Goal: Task Accomplishment & Management: Use online tool/utility

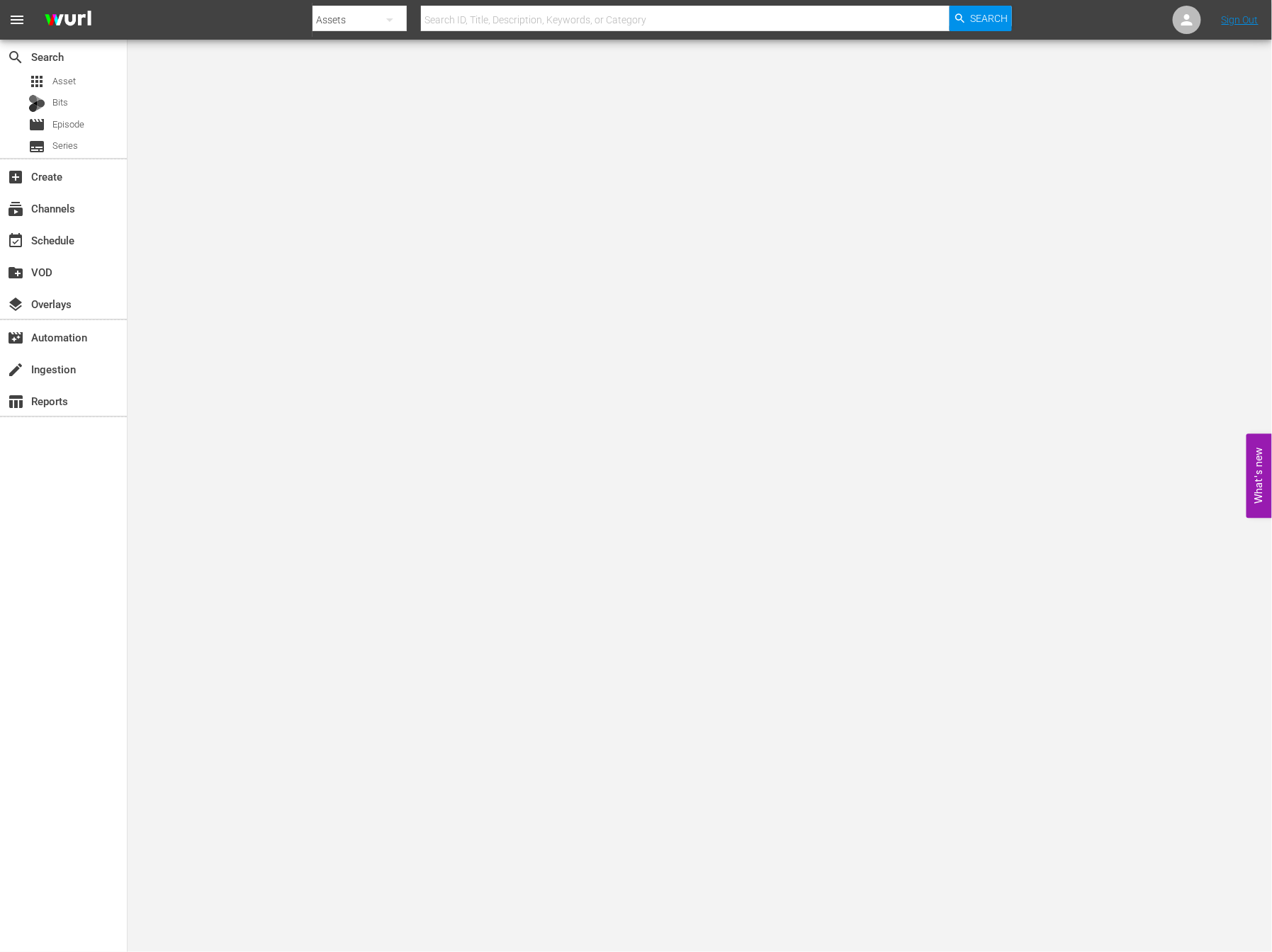
click at [346, 26] on div "Assets" at bounding box center [359, 19] width 94 height 40
click at [343, 55] on div "Channels" at bounding box center [358, 60] width 56 height 23
click at [477, 15] on div "Channels Series Episodes Bits Assets" at bounding box center [636, 476] width 1272 height 952
click at [477, 15] on input "text" at bounding box center [685, 20] width 529 height 34
type input "e"
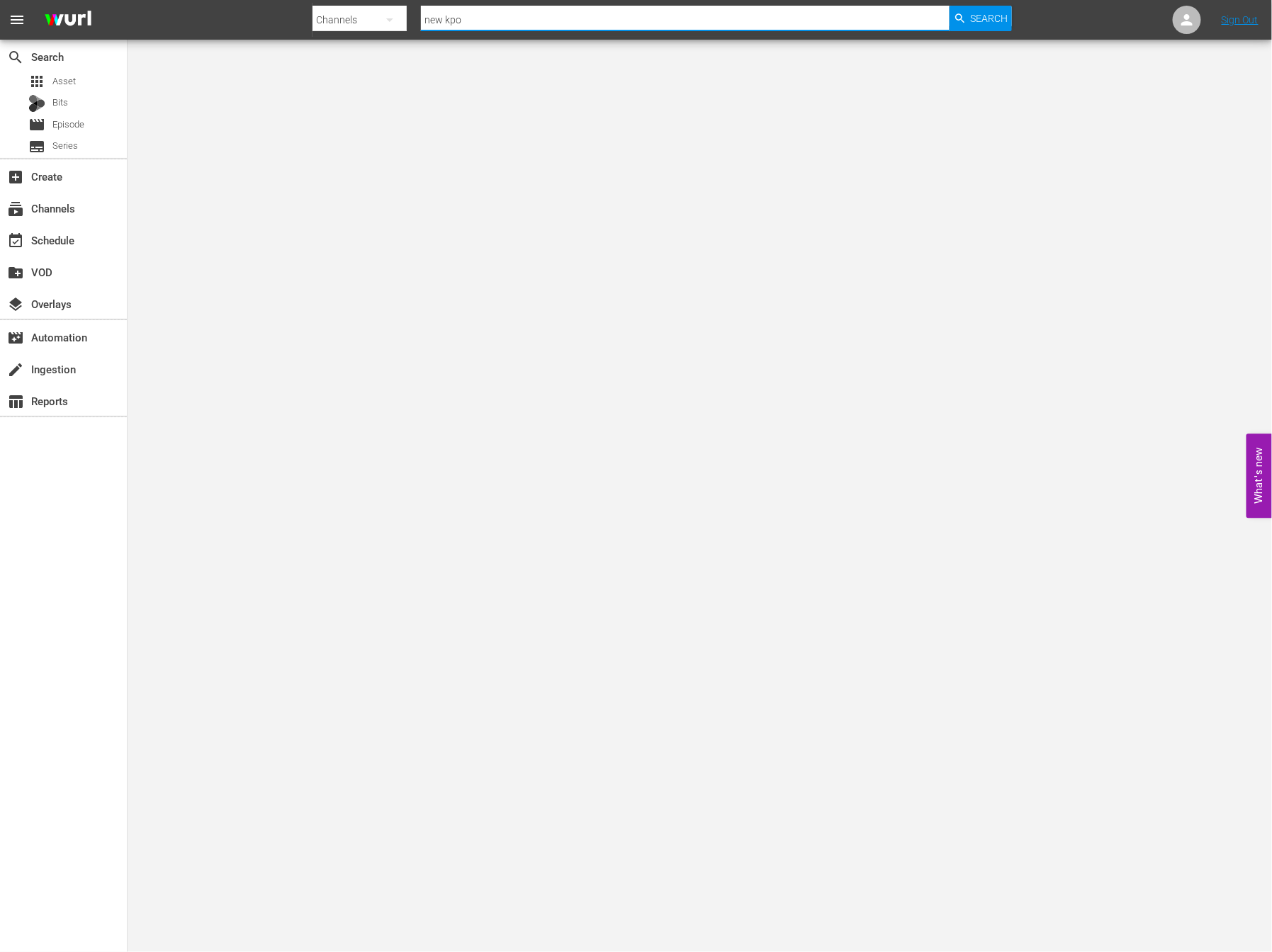
type input "new kpop"
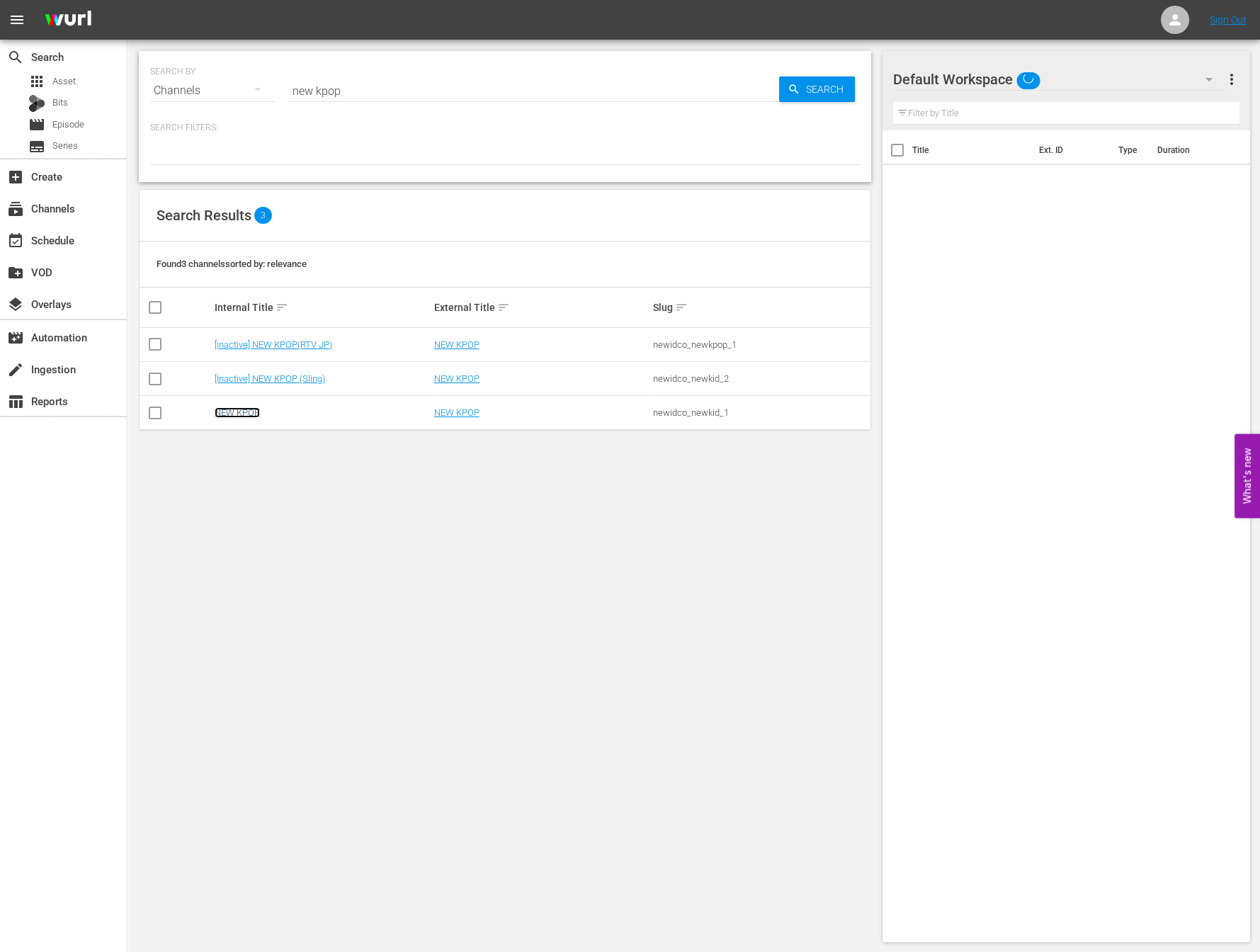
click at [241, 415] on link "NEW KPOP" at bounding box center [237, 412] width 45 height 10
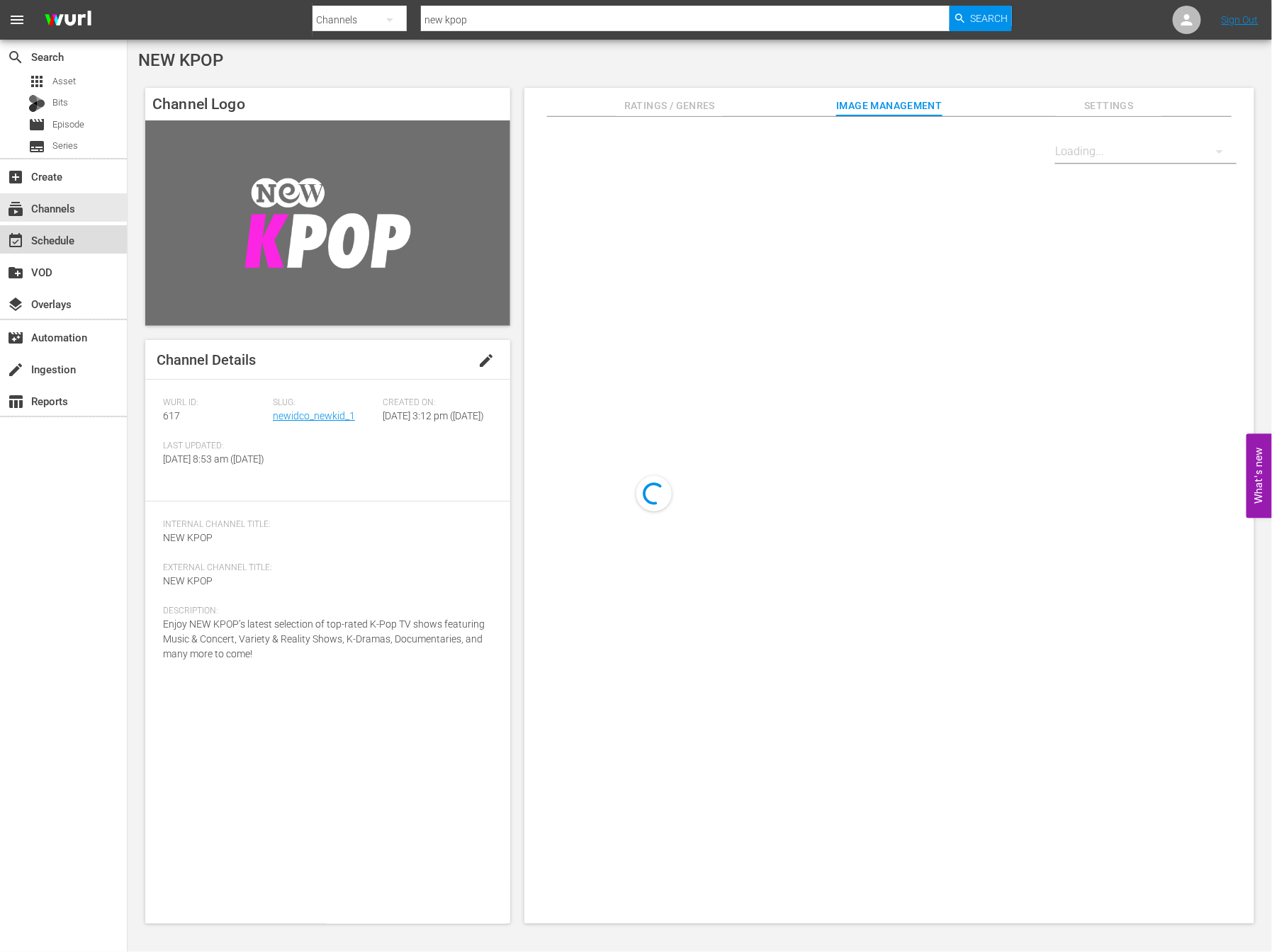
click at [90, 252] on div "event_available Schedule" at bounding box center [63, 239] width 127 height 28
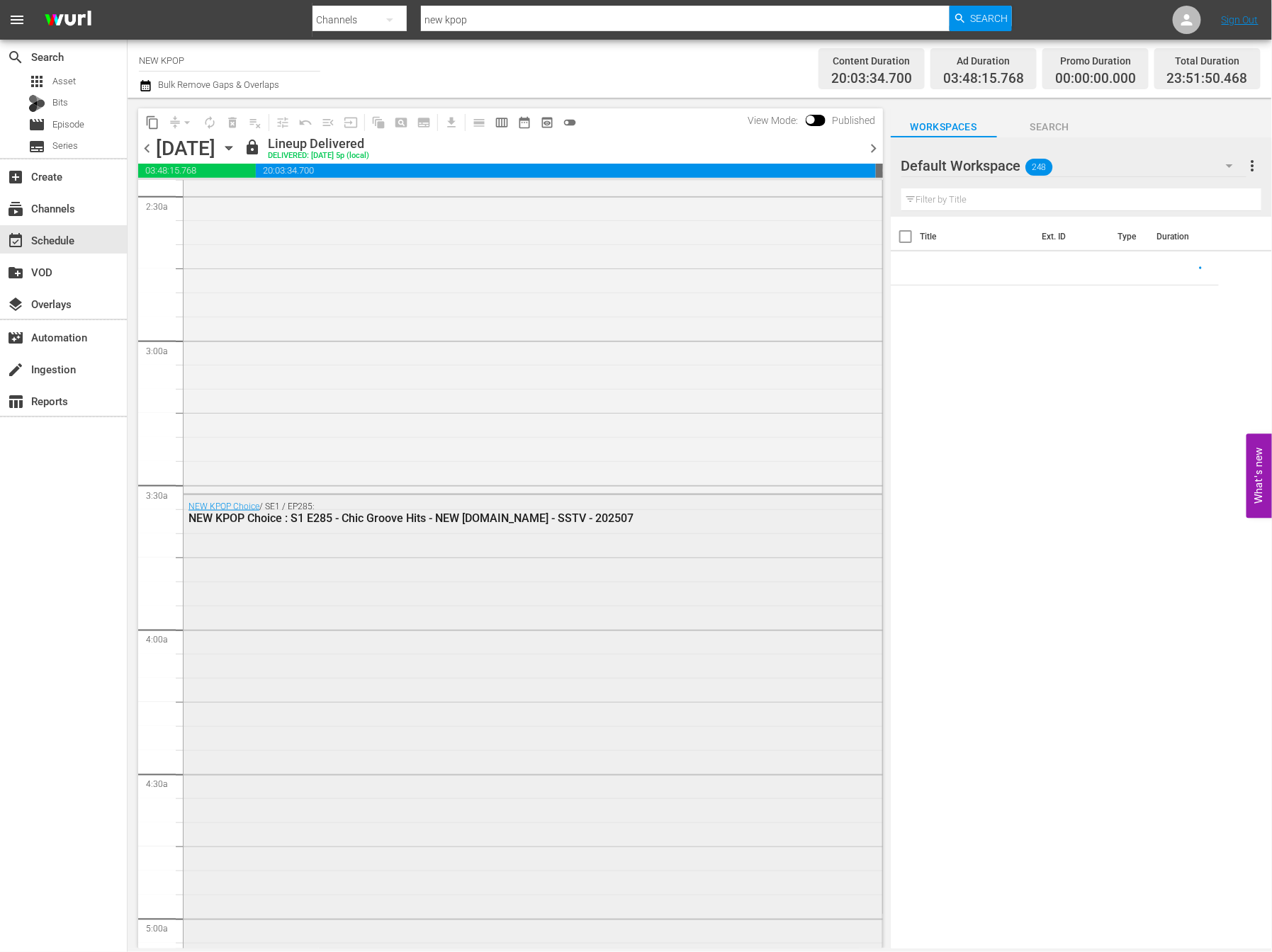
scroll to position [1067, 0]
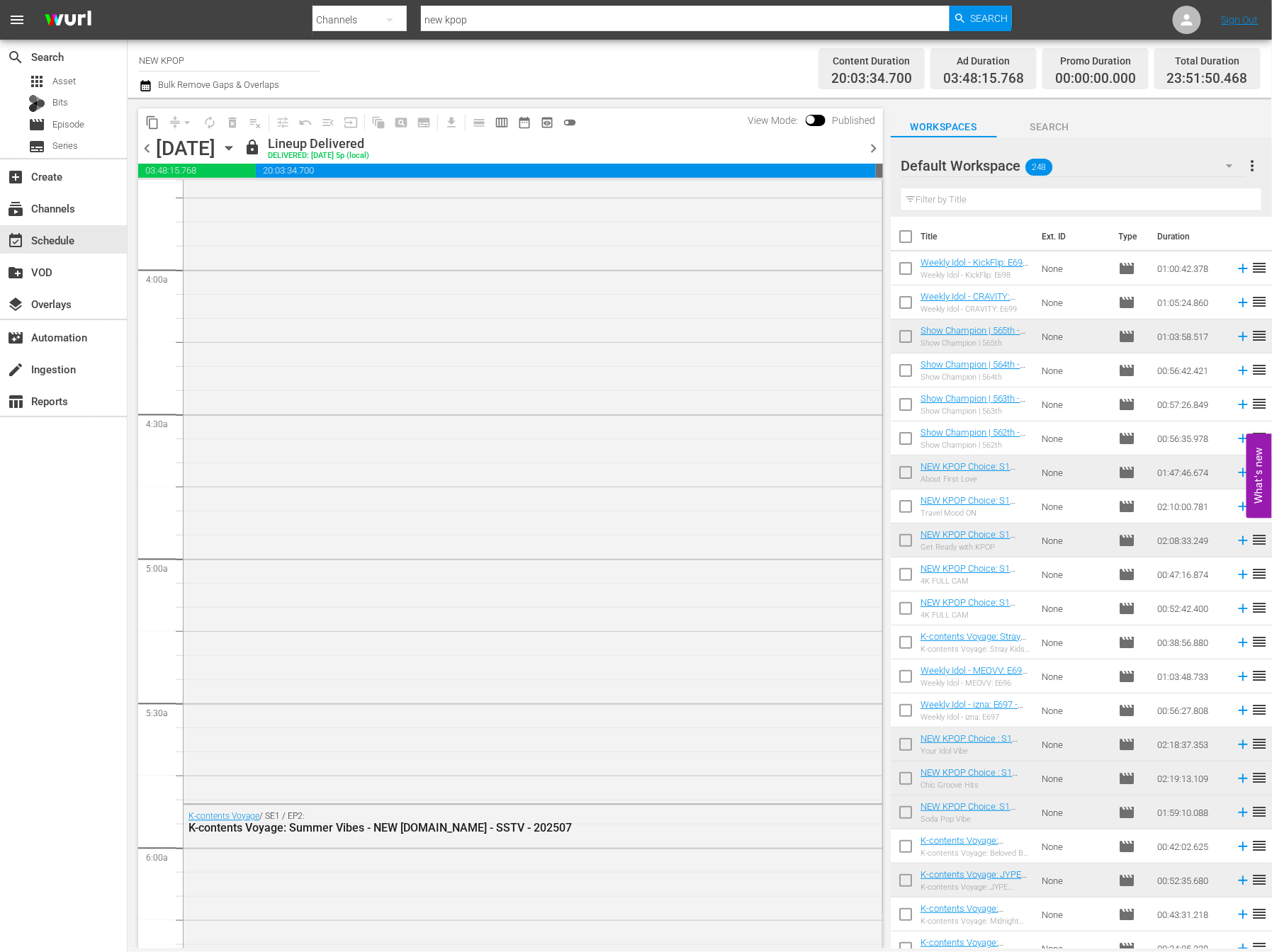
click at [868, 143] on span "chevron_right" at bounding box center [874, 148] width 18 height 18
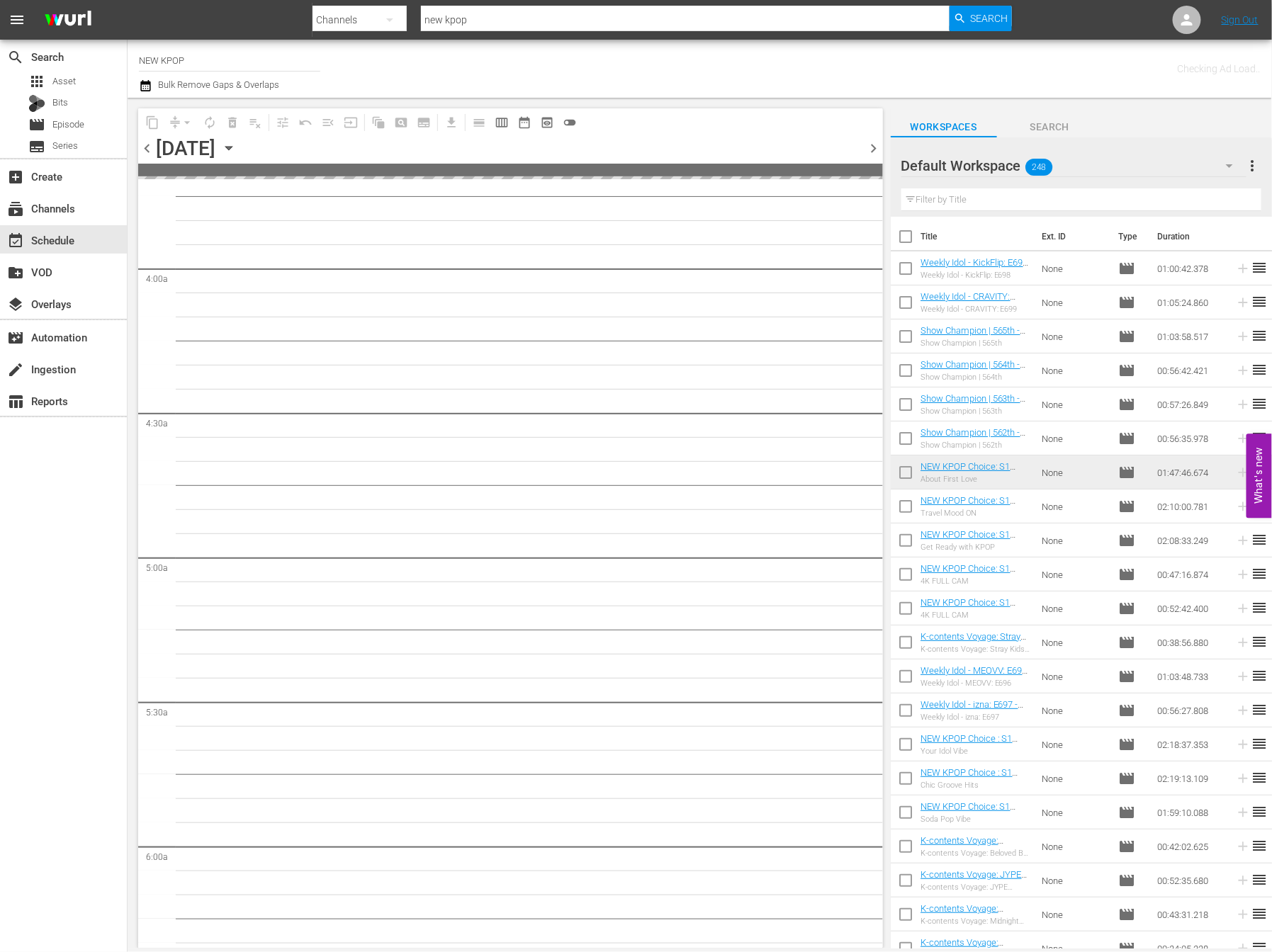
scroll to position [1139, 0]
click at [503, 118] on span "calendar_view_week_outlined" at bounding box center [502, 123] width 15 height 15
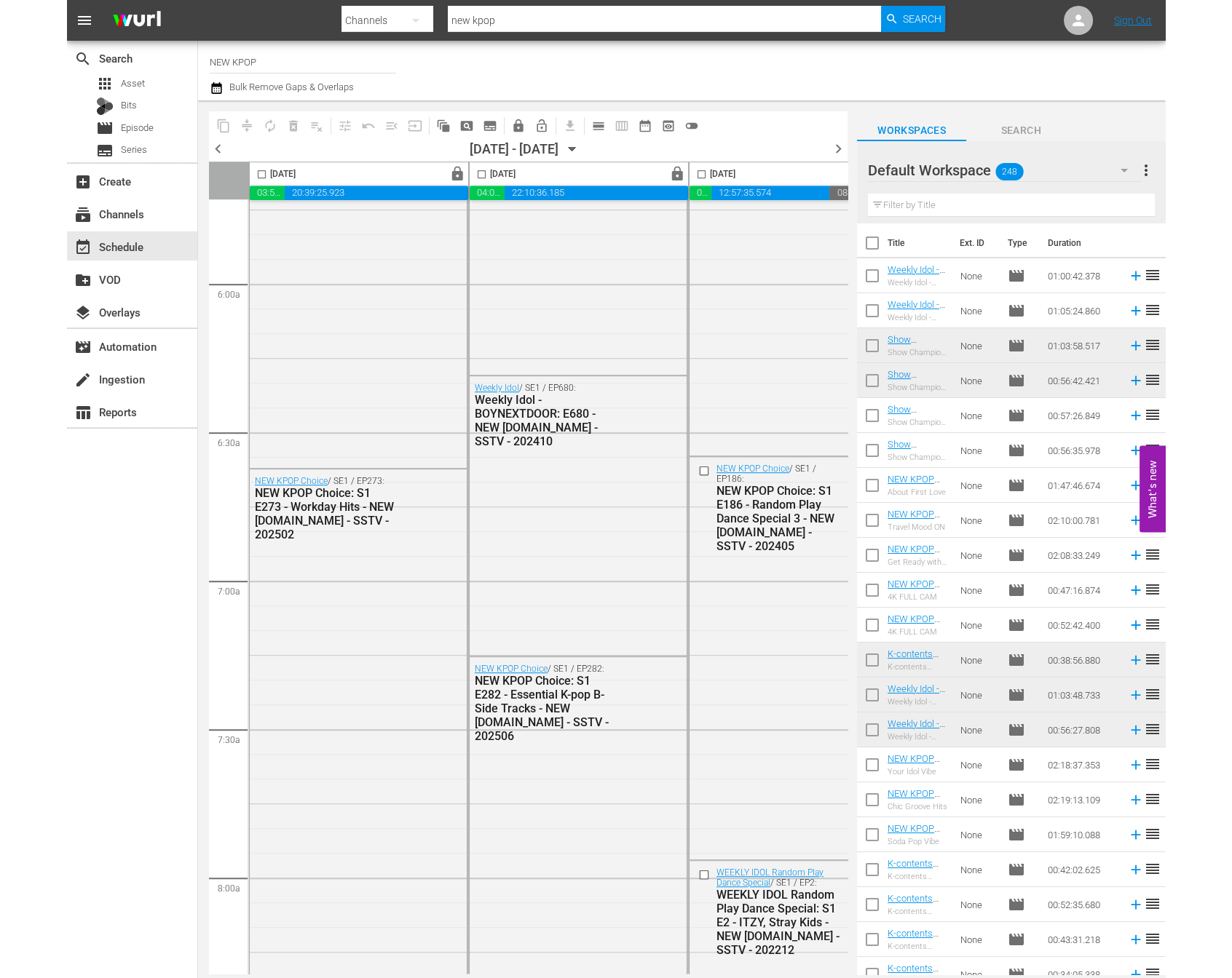
scroll to position [0, 0]
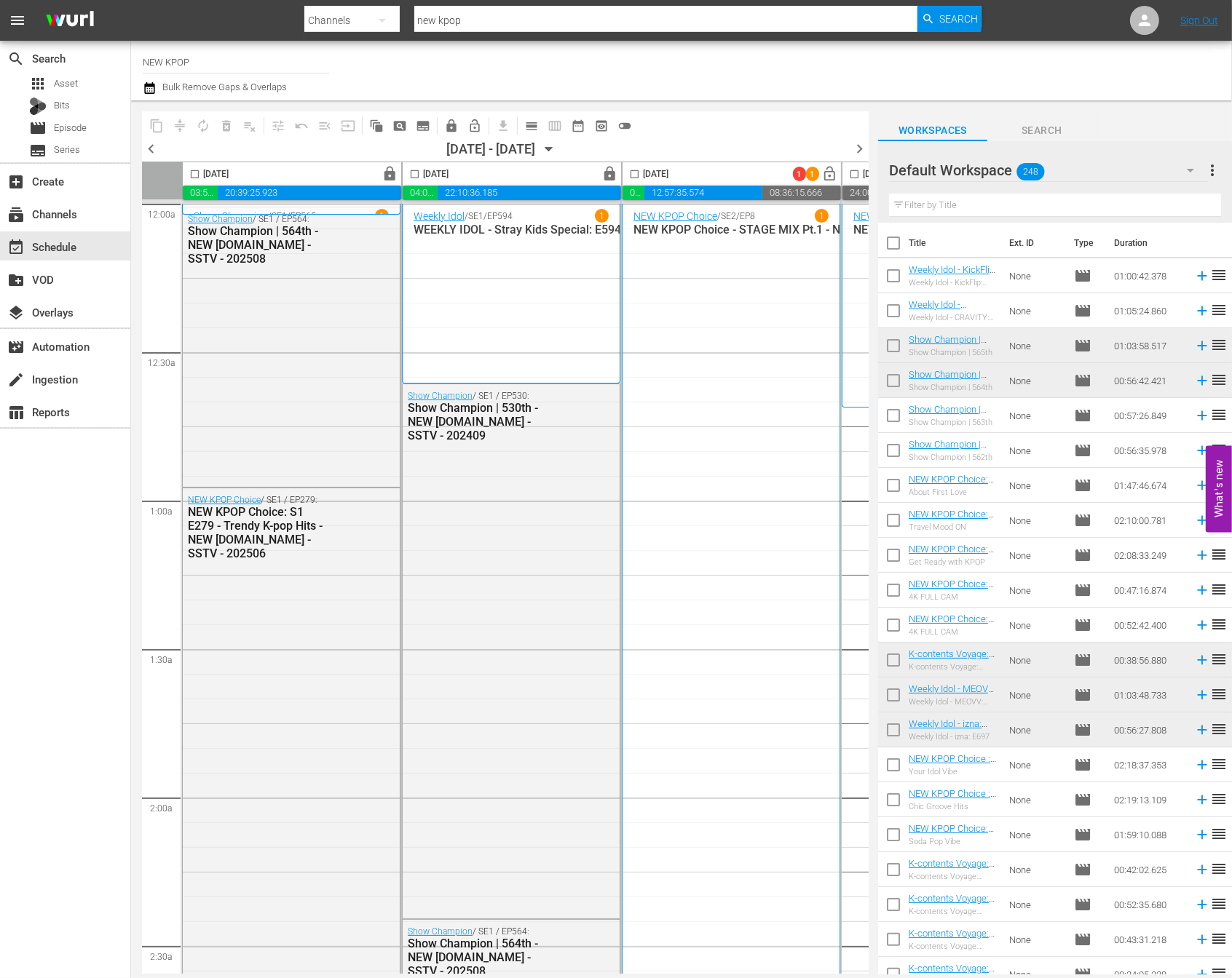
click at [52, 260] on div "event_available Schedule" at bounding box center [65, 246] width 130 height 33
click at [51, 267] on div "create_new_folder VOD" at bounding box center [65, 278] width 130 height 29
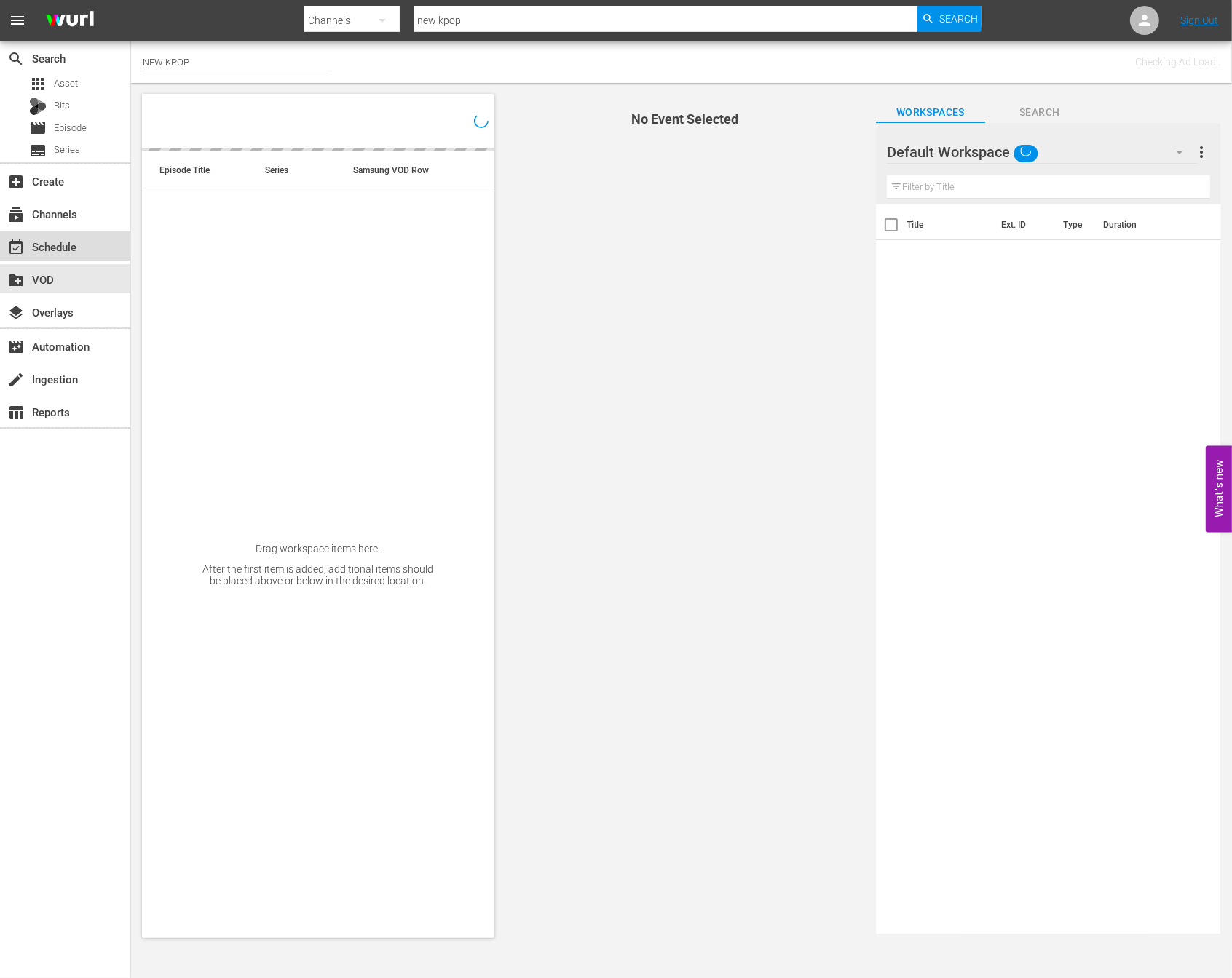
click at [56, 258] on div "event_available Schedule" at bounding box center [65, 245] width 130 height 29
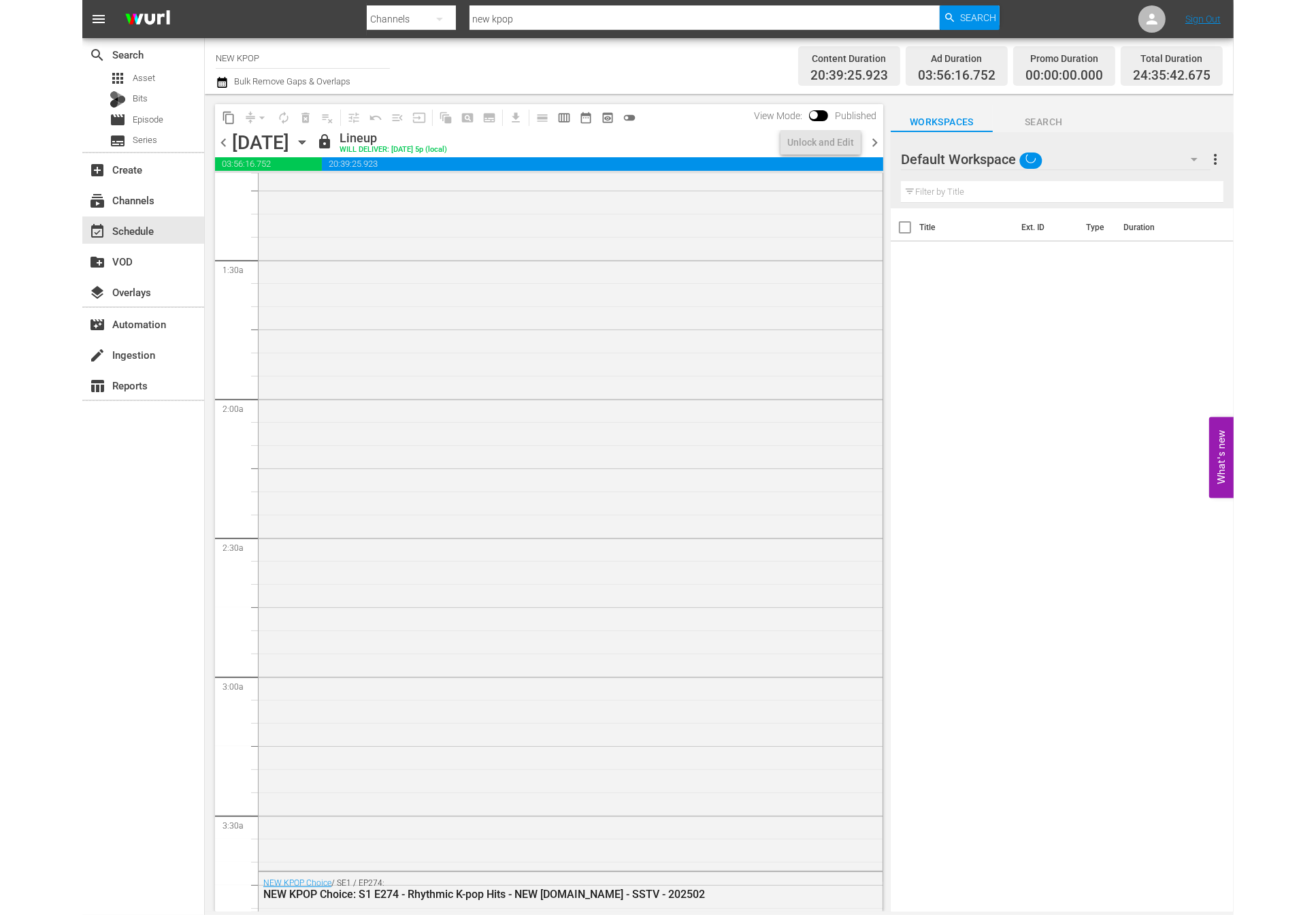
scroll to position [701, 0]
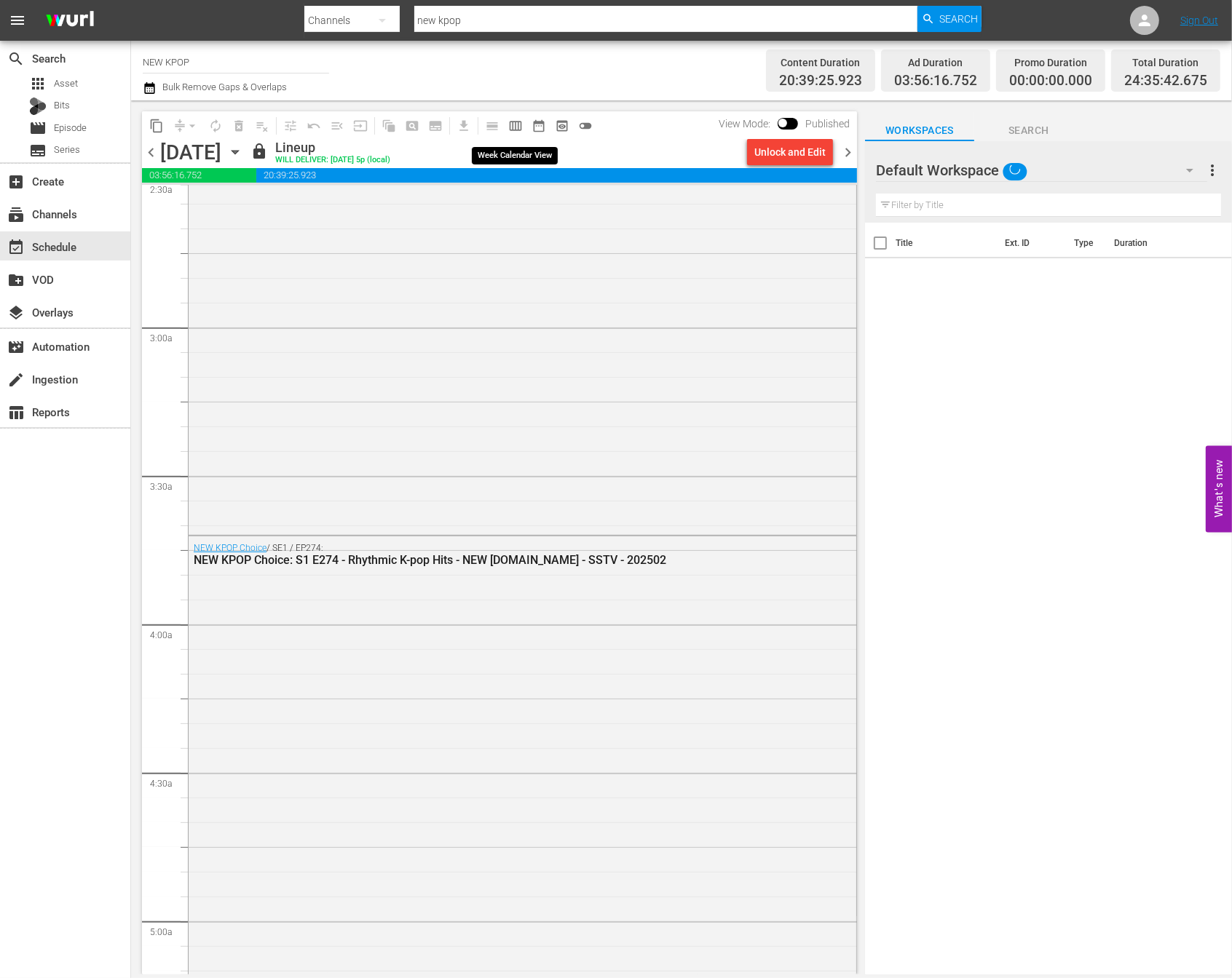
click at [515, 123] on span "calendar_view_week_outlined" at bounding box center [516, 126] width 15 height 15
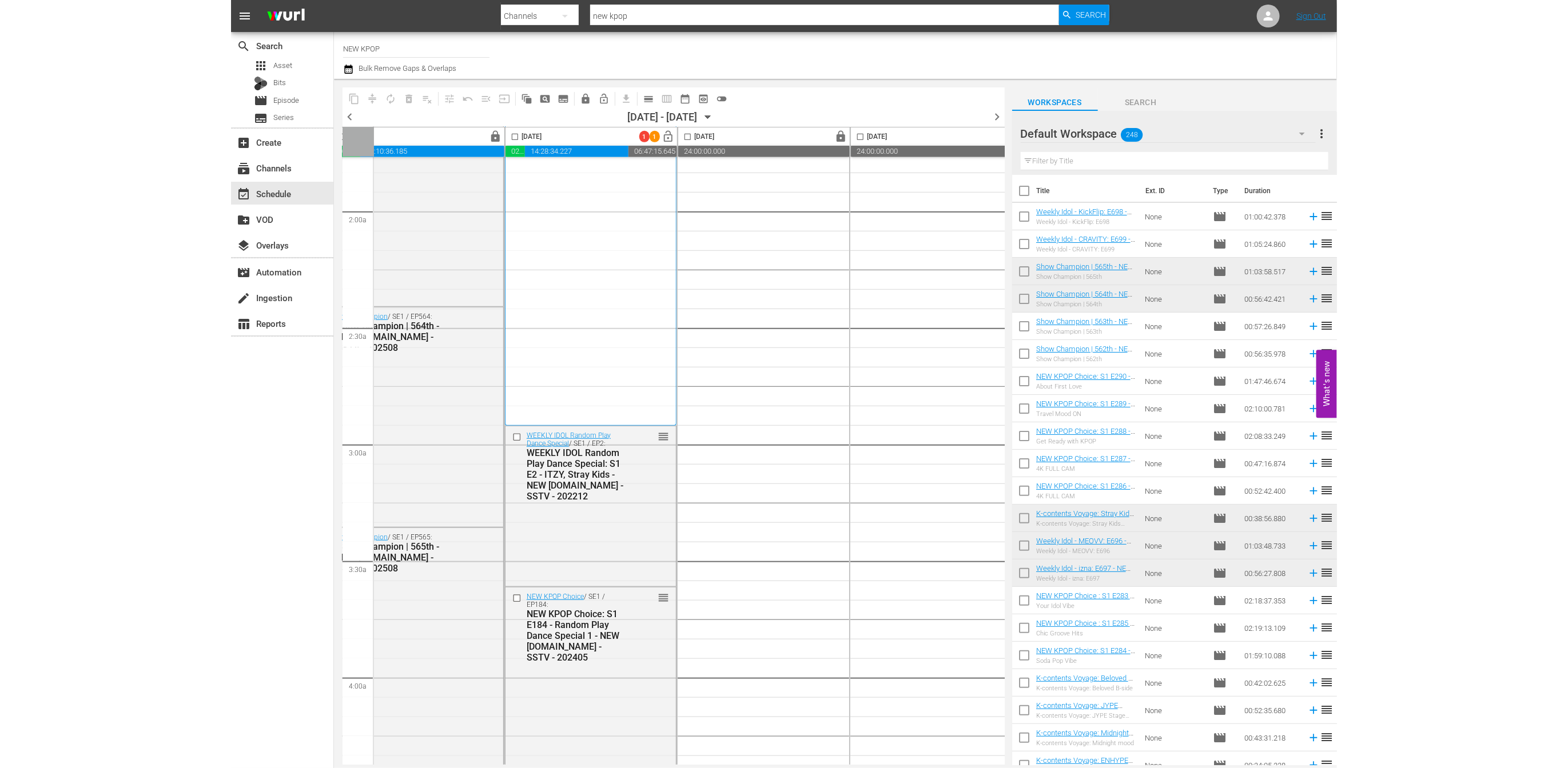
scroll to position [0, 214]
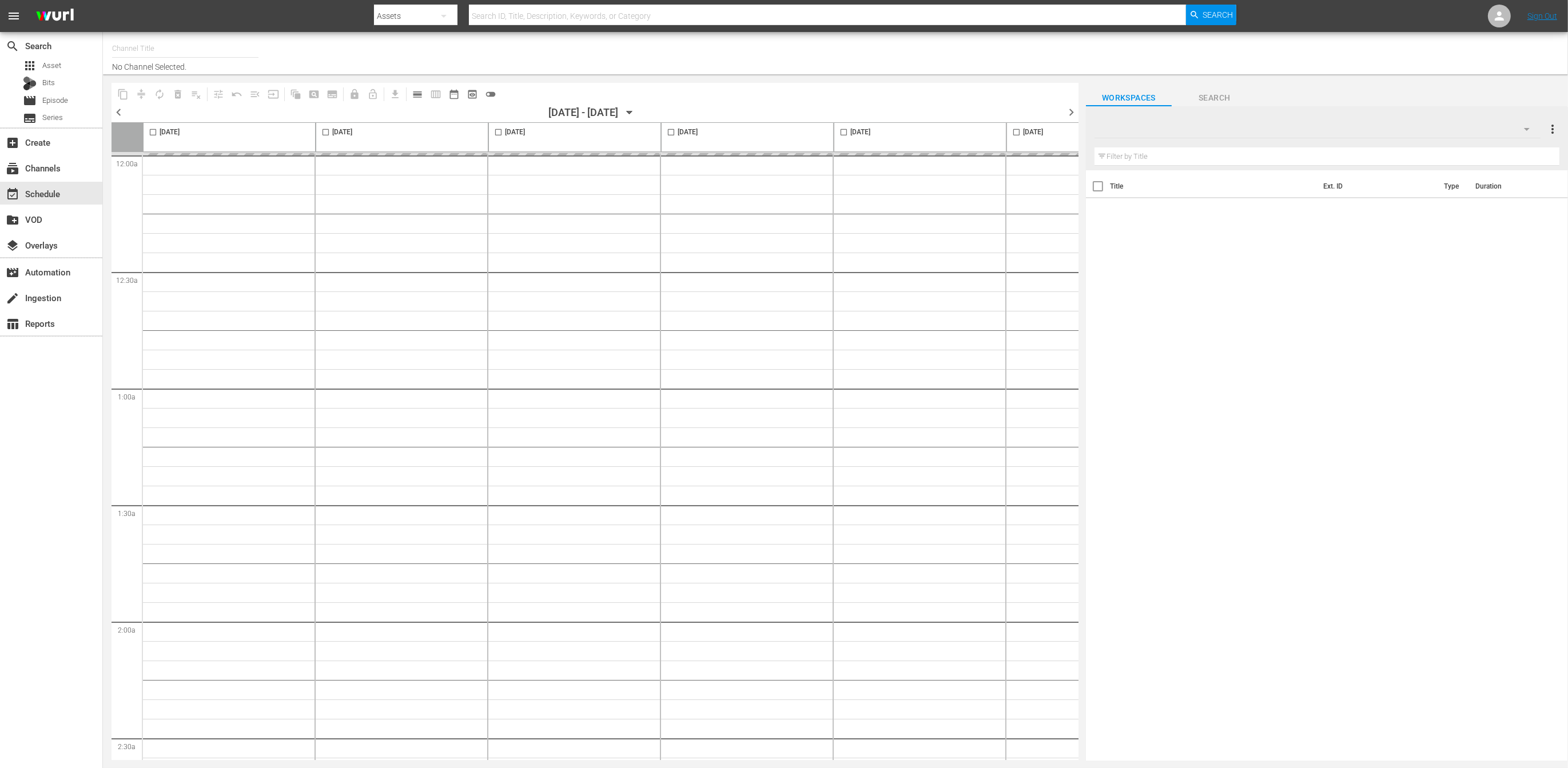
type input "NEW KPOP (617)"
